Goal: Transaction & Acquisition: Purchase product/service

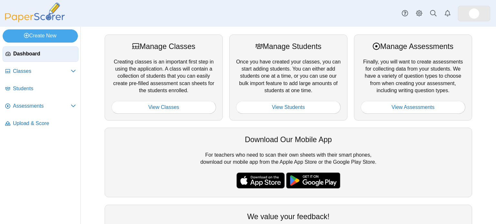
click at [473, 11] on img at bounding box center [474, 13] width 10 height 10
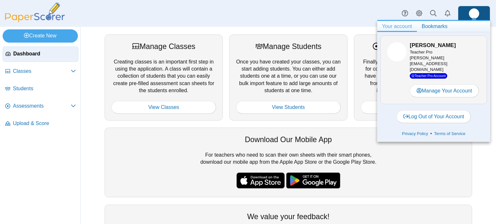
click at [473, 11] on img at bounding box center [474, 13] width 10 height 10
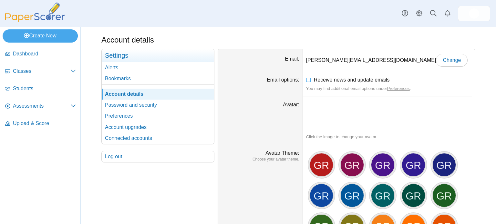
click at [16, 16] on img at bounding box center [35, 13] width 65 height 20
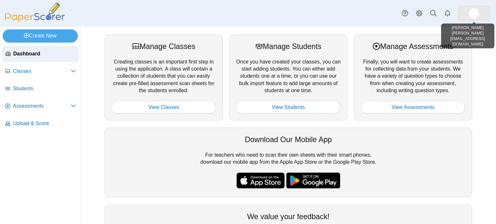
click at [480, 14] on link at bounding box center [474, 13] width 32 height 15
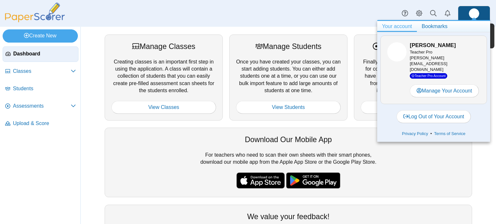
click at [478, 15] on img at bounding box center [474, 13] width 10 height 10
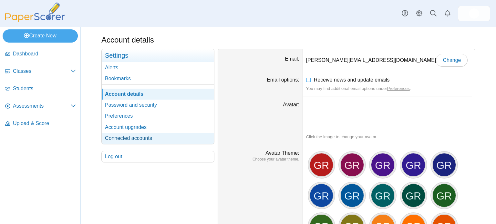
click at [140, 139] on link "Connected accounts" at bounding box center [158, 138] width 112 height 11
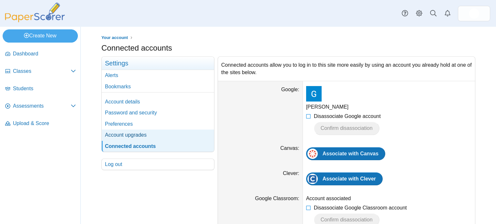
click at [133, 133] on link "Account upgrades" at bounding box center [158, 135] width 112 height 11
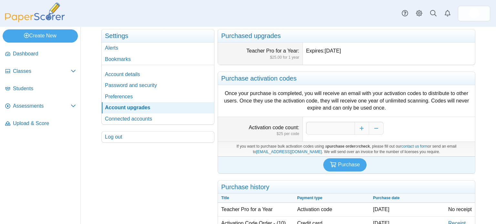
scroll to position [39, 0]
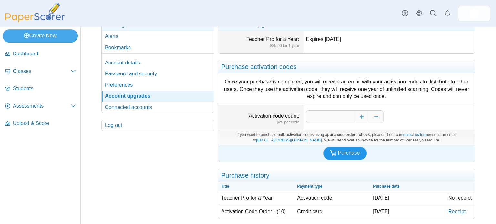
click at [360, 155] on button "Purchase" at bounding box center [345, 153] width 44 height 13
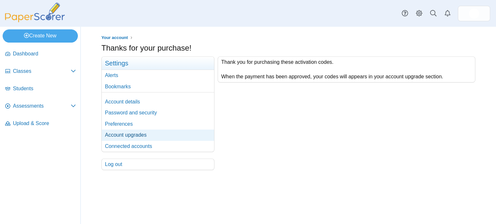
click at [135, 137] on link "Account upgrades" at bounding box center [158, 135] width 112 height 11
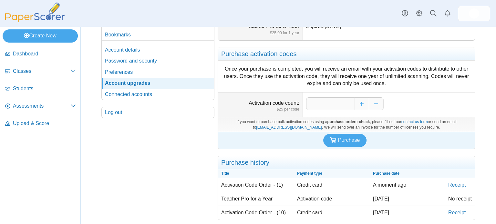
scroll to position [53, 0]
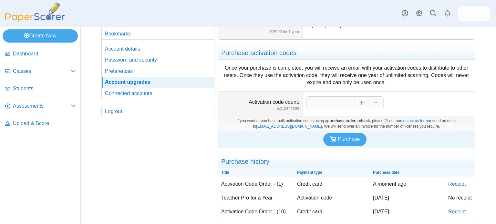
click at [462, 185] on link "Receipt" at bounding box center [460, 185] width 30 height 14
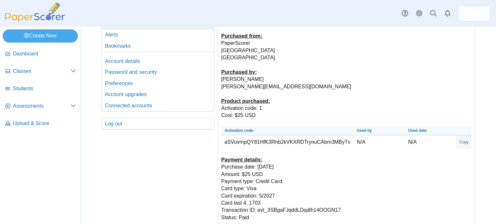
scroll to position [61, 0]
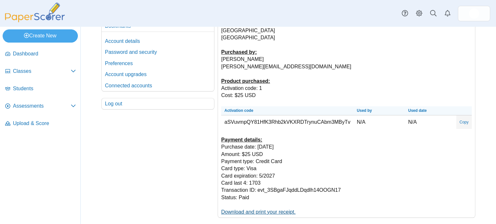
click at [241, 212] on link "Download and print your receipt." at bounding box center [258, 212] width 74 height 5
click at [463, 121] on link "Copy" at bounding box center [463, 123] width 15 height 12
type textarea "**********"
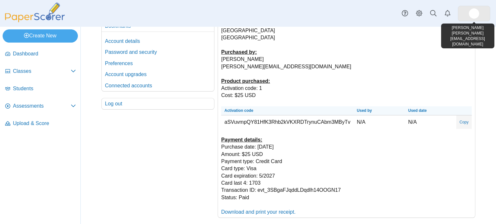
click at [481, 15] on link at bounding box center [474, 13] width 32 height 15
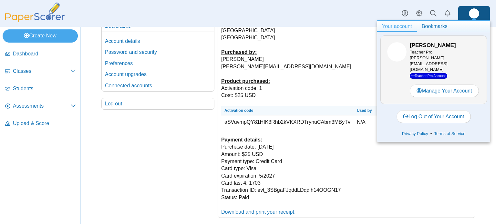
click at [481, 15] on link at bounding box center [474, 13] width 32 height 15
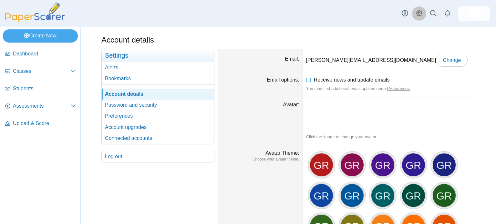
click at [420, 11] on use at bounding box center [419, 13] width 6 height 6
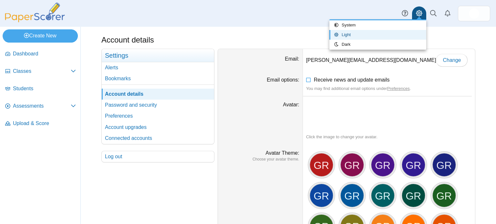
click at [420, 11] on use at bounding box center [419, 13] width 6 height 6
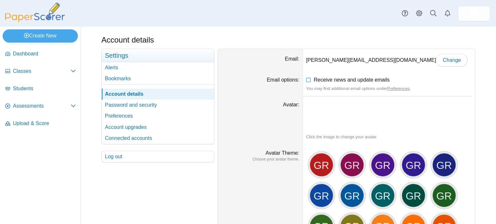
click at [26, 19] on img at bounding box center [35, 13] width 65 height 20
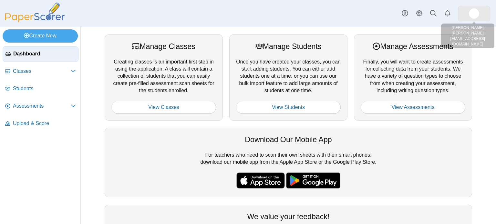
click at [478, 12] on img at bounding box center [474, 13] width 10 height 10
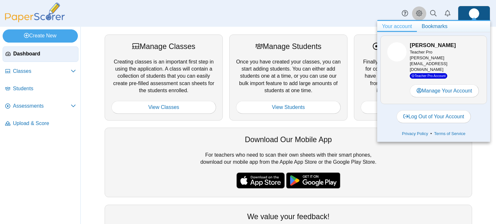
click at [418, 10] on icon "Style variation" at bounding box center [419, 13] width 6 height 6
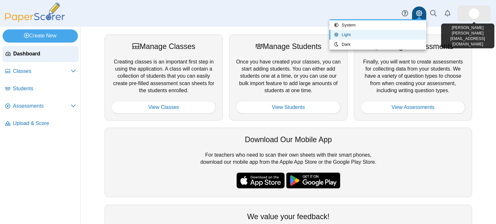
click at [475, 11] on img at bounding box center [474, 13] width 10 height 10
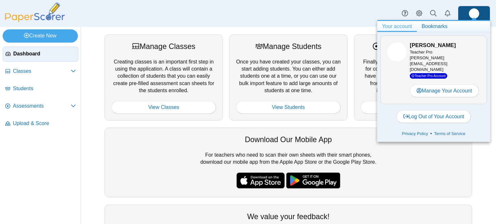
click at [475, 11] on img at bounding box center [474, 13] width 10 height 10
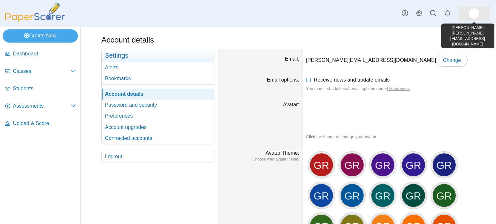
click at [478, 18] on link at bounding box center [474, 13] width 32 height 15
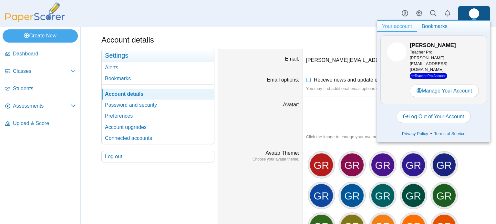
click at [308, 22] on div "Dashboard Classes Archived classes Students" at bounding box center [248, 13] width 496 height 27
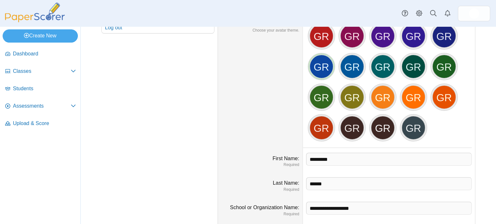
scroll to position [12, 0]
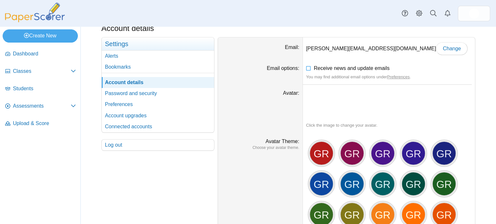
click at [41, 20] on img at bounding box center [35, 13] width 65 height 20
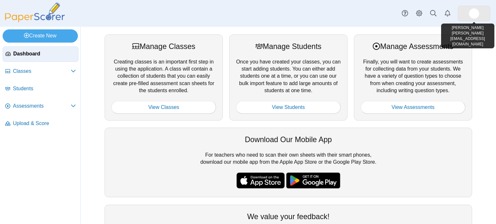
click at [468, 14] on link at bounding box center [474, 13] width 32 height 15
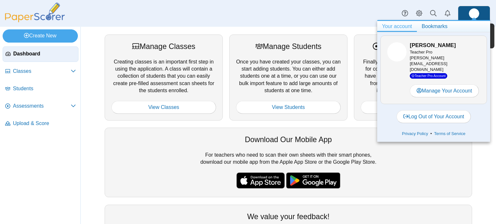
click at [477, 13] on img at bounding box center [474, 13] width 10 height 10
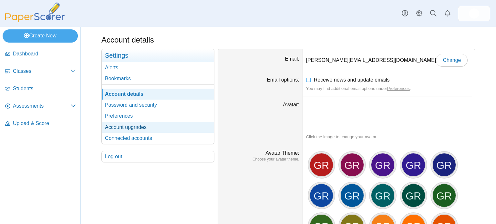
click at [129, 129] on link "Account upgrades" at bounding box center [158, 127] width 112 height 11
